Goal: Find specific page/section: Find specific page/section

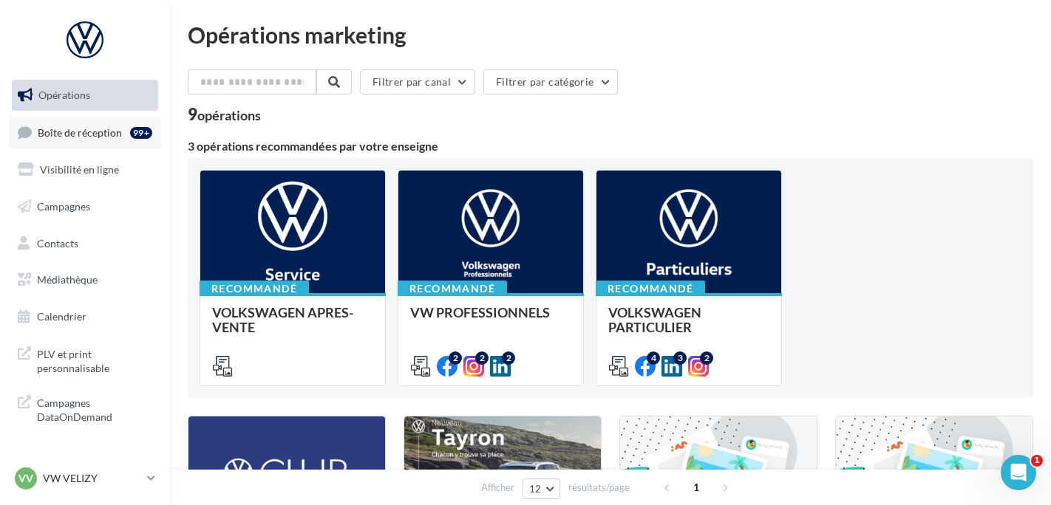
click at [109, 137] on span "Boîte de réception" at bounding box center [80, 132] width 84 height 13
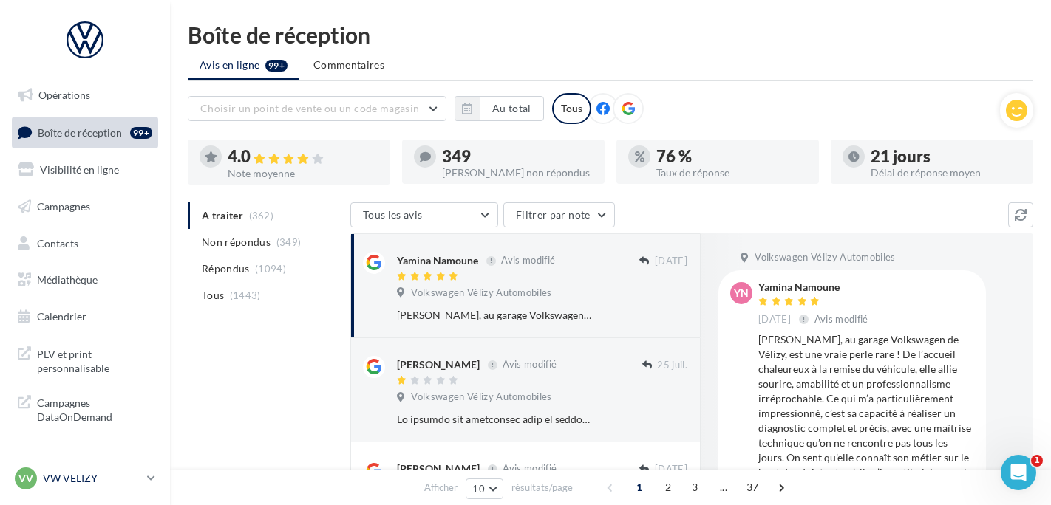
click at [55, 479] on p "VW VELIZY" at bounding box center [92, 478] width 98 height 15
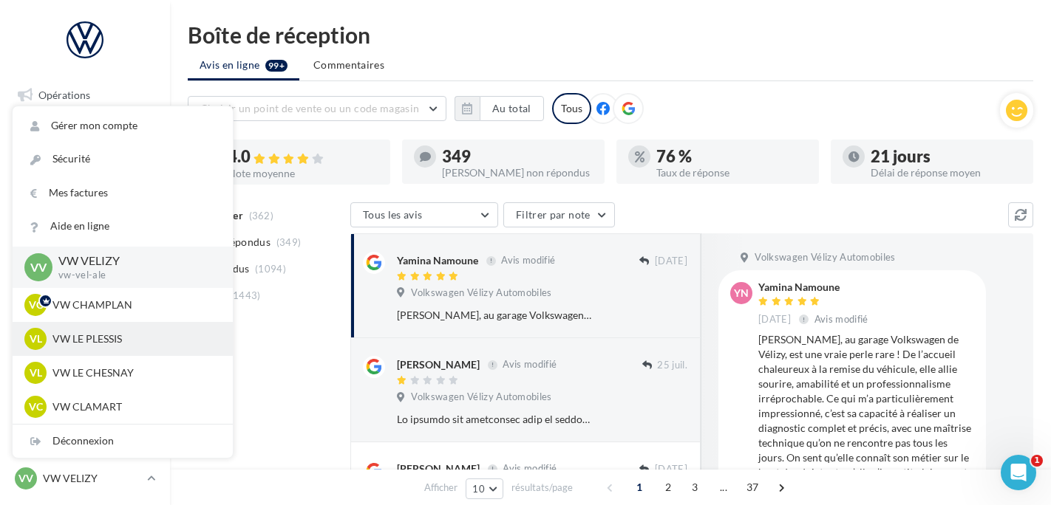
click at [62, 338] on p "VW LE PLESSIS" at bounding box center [133, 339] width 163 height 15
